Goal: Navigation & Orientation: Find specific page/section

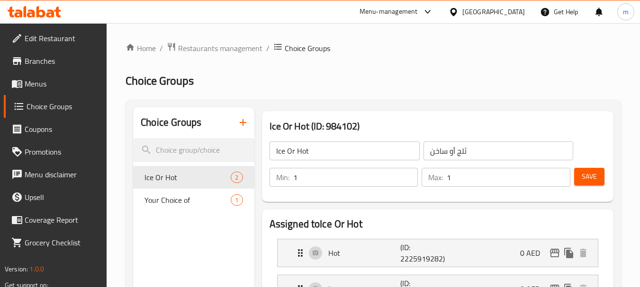
click at [27, 14] on icon at bounding box center [34, 11] width 53 height 11
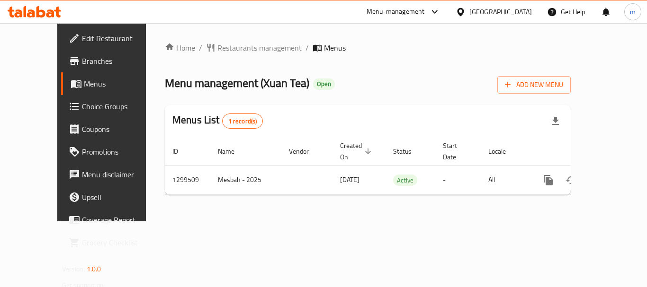
click at [82, 104] on span "Choice Groups" at bounding box center [120, 106] width 76 height 11
